Goal: Complete application form: Complete application form

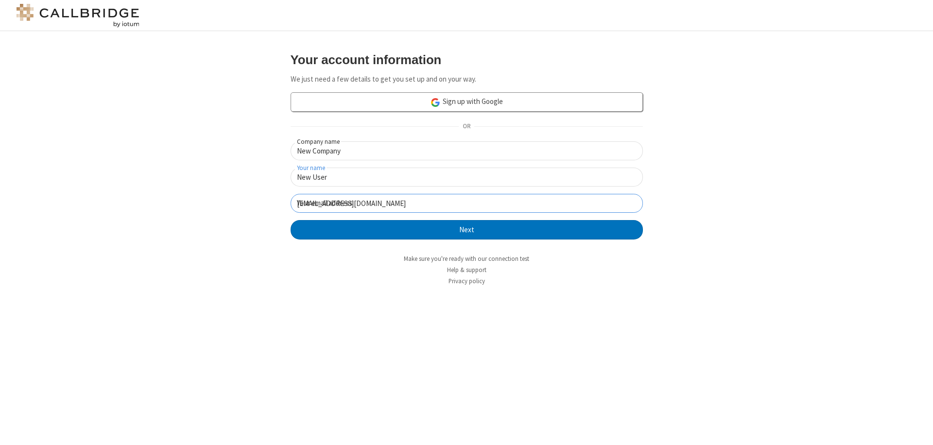
click button "Next" at bounding box center [467, 229] width 352 height 19
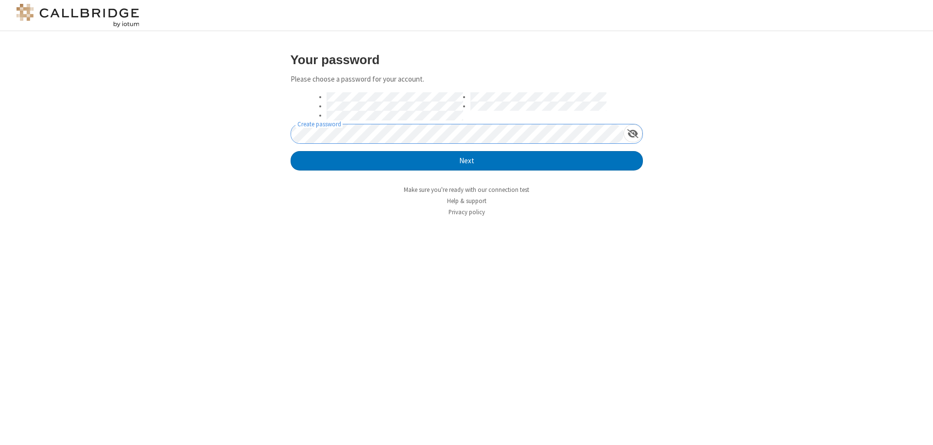
click button "Next" at bounding box center [467, 160] width 352 height 19
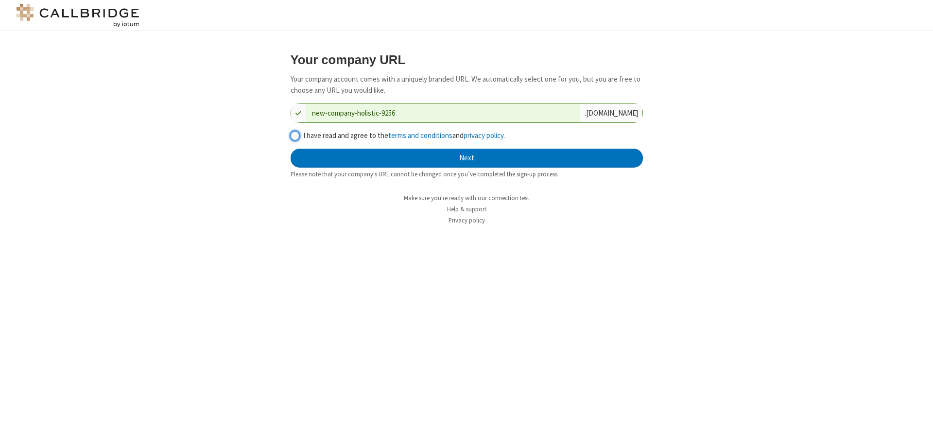
click at [294, 135] on input "I have read and agree to the terms and conditions and privacy policy ." at bounding box center [295, 136] width 9 height 10
checkbox input "true"
click at [466, 158] on button "Next" at bounding box center [467, 158] width 352 height 19
